Goal: Task Accomplishment & Management: Complete application form

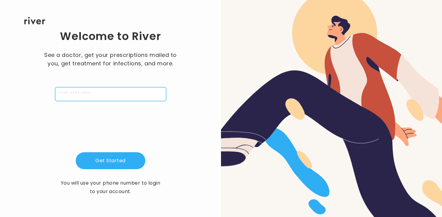
click at [100, 95] on input "tel" at bounding box center [110, 94] width 111 height 14
click at [86, 97] on input "tel" at bounding box center [110, 94] width 111 height 14
type input "**********"
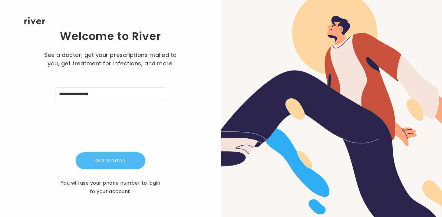
click at [105, 164] on button "Get Started" at bounding box center [111, 160] width 70 height 17
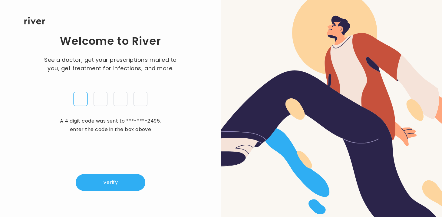
type input "*"
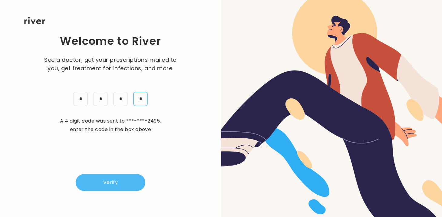
type input "*"
click at [104, 177] on button "Verify" at bounding box center [111, 182] width 70 height 17
